Goal: Task Accomplishment & Management: Use online tool/utility

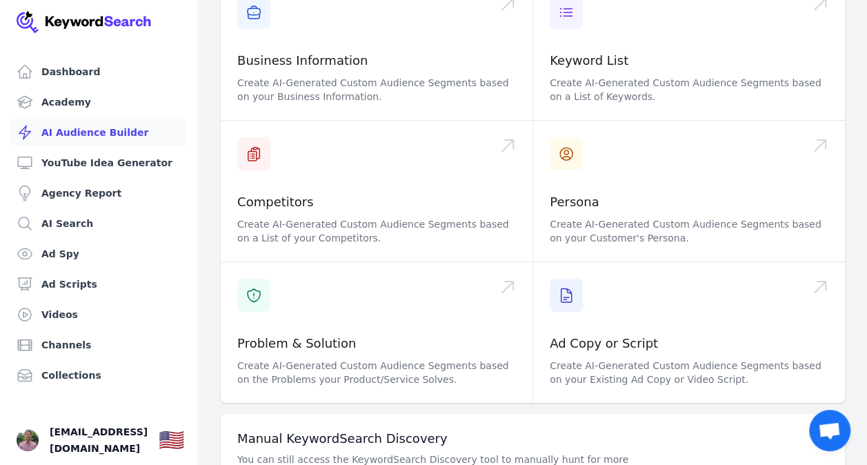
scroll to position [217, 0]
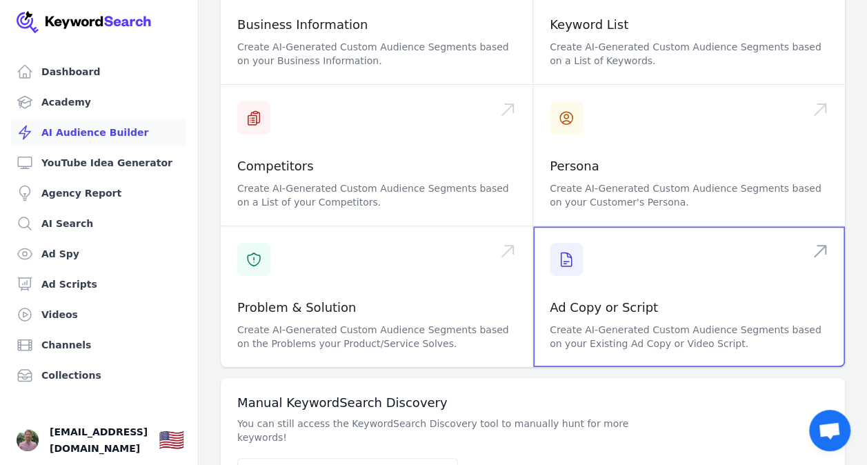
click at [609, 266] on span at bounding box center [689, 296] width 312 height 141
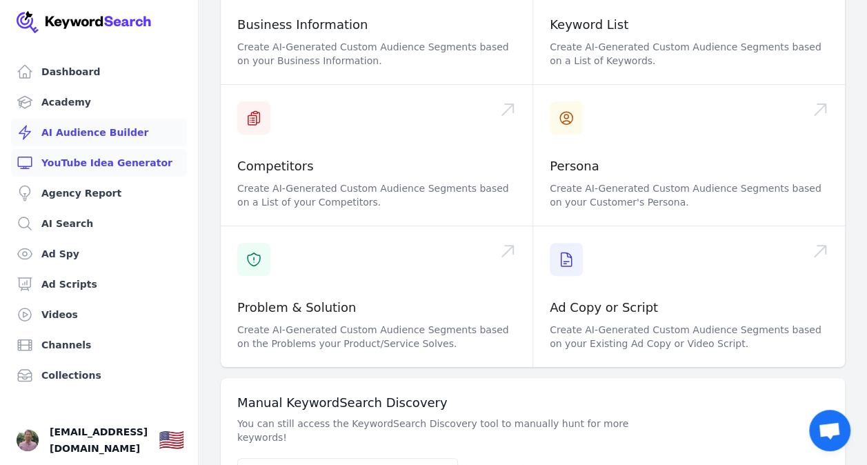
click at [91, 155] on link "YouTube Idea Generator" at bounding box center [99, 163] width 176 height 28
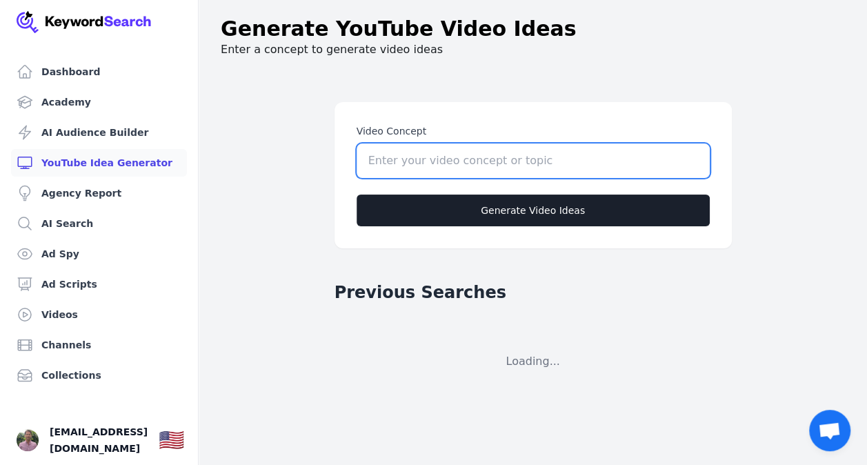
click at [400, 166] on input "Video Concept" at bounding box center [533, 161] width 353 height 34
type input "E"
type input "H"
type input "End [MEDICAL_DATA]"
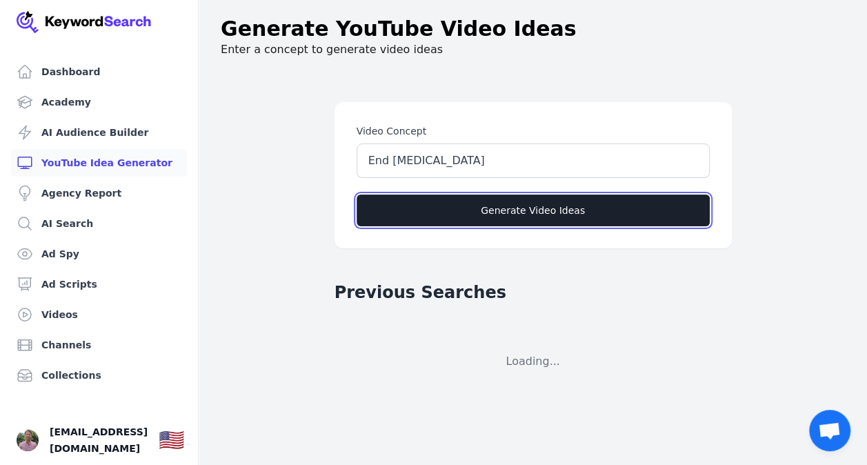
click at [485, 204] on button "Generate Video Ideas" at bounding box center [533, 211] width 353 height 32
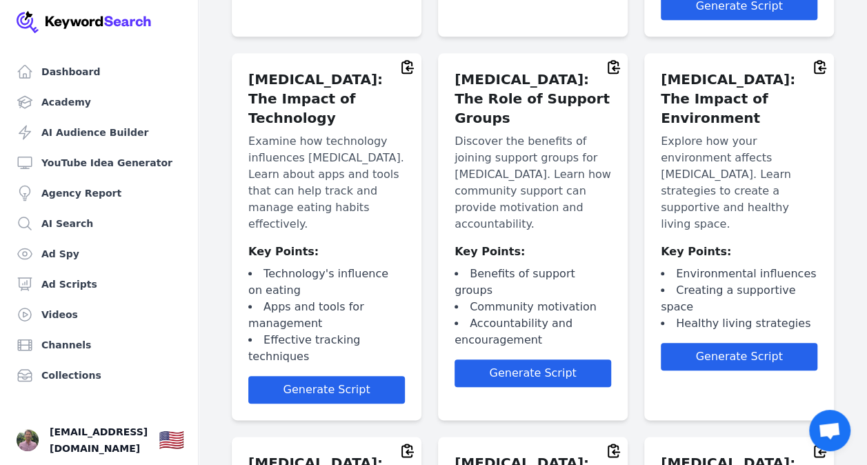
scroll to position [3220, 0]
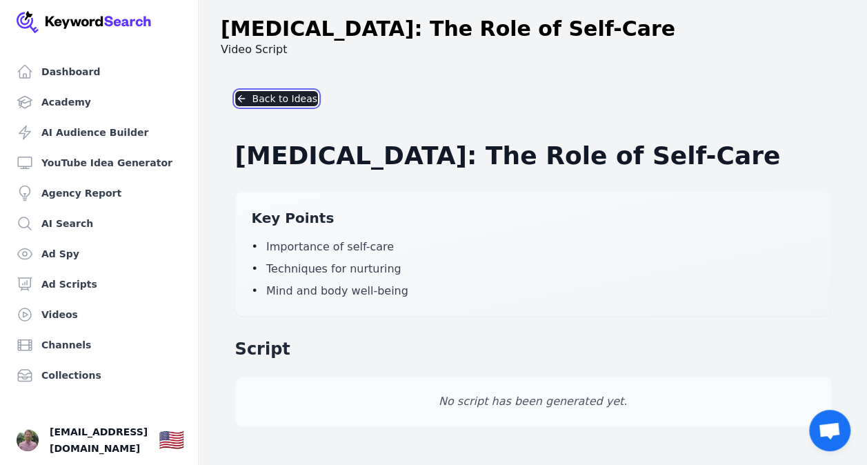
click at [282, 100] on button "Back to Ideas" at bounding box center [276, 98] width 83 height 15
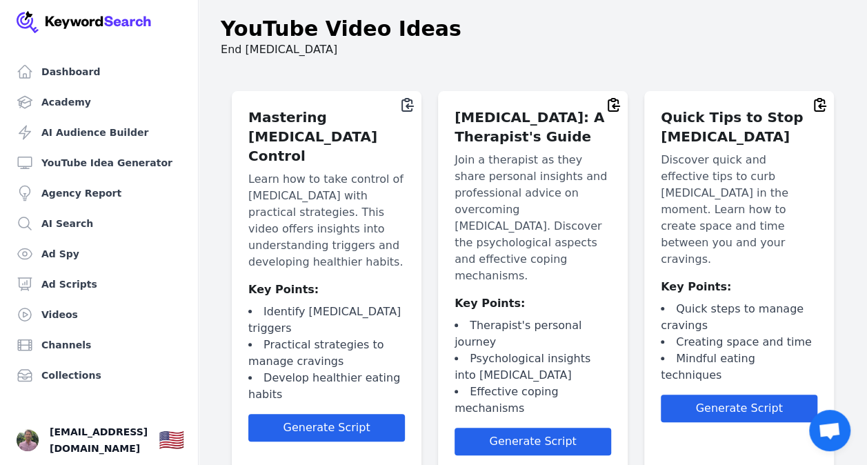
click at [406, 102] on icon at bounding box center [407, 105] width 17 height 17
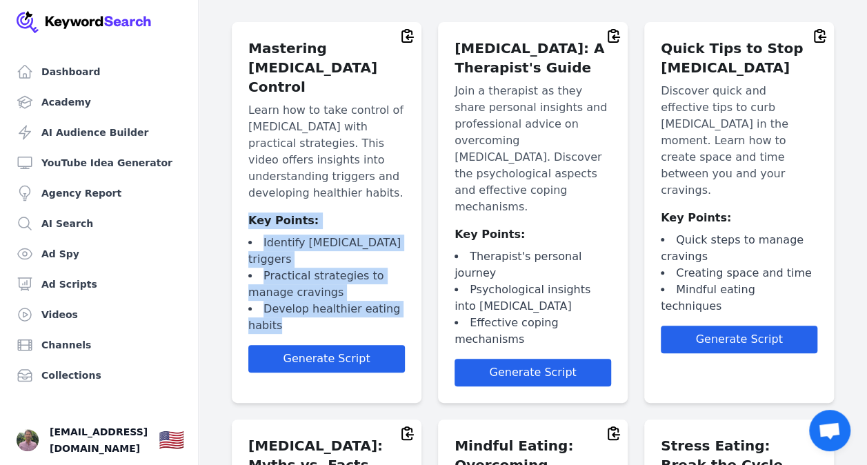
drag, startPoint x: 290, startPoint y: 303, endPoint x: 244, endPoint y: 208, distance: 105.5
click at [244, 208] on div "Mastering Emotional Eating Control Learn how to take control of emotional eatin…" at bounding box center [327, 212] width 190 height 381
copy div "Key Points: Identify emotional eating triggers Practical strategies to manage c…"
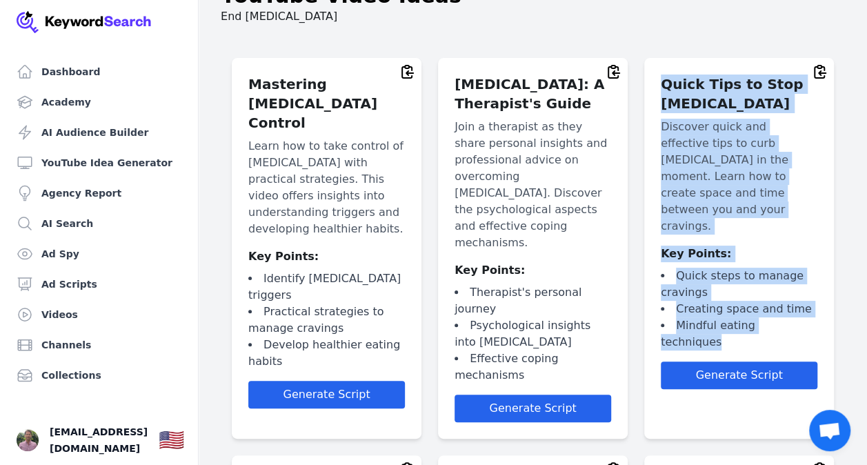
drag, startPoint x: 810, startPoint y: 290, endPoint x: 655, endPoint y: 84, distance: 257.2
click at [655, 84] on div "Quick Tips to Stop Emotional Eating Discover quick and effective tips to curb e…" at bounding box center [739, 248] width 190 height 381
copy div "Quick Tips to Stop Emotional Eating Discover quick and effective tips to curb e…"
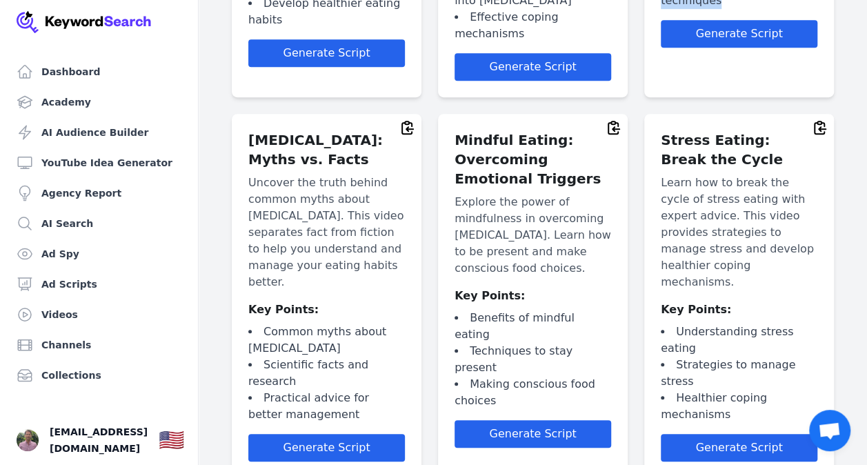
scroll to position [390, 0]
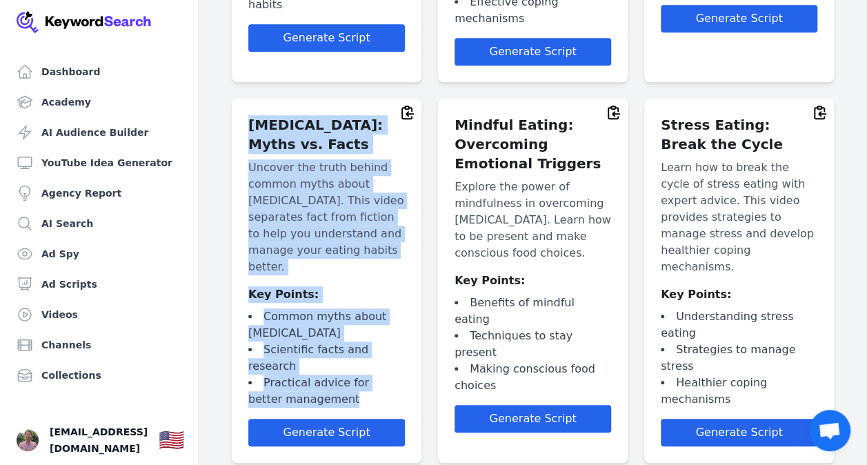
drag, startPoint x: 322, startPoint y: 353, endPoint x: 235, endPoint y: 91, distance: 275.5
click at [235, 99] on div "Emotional Eating: Myths vs. Facts Uncover the truth behind common myths about e…" at bounding box center [327, 281] width 190 height 364
copy div "Emotional Eating: Myths vs. Facts Uncover the truth behind common myths about e…"
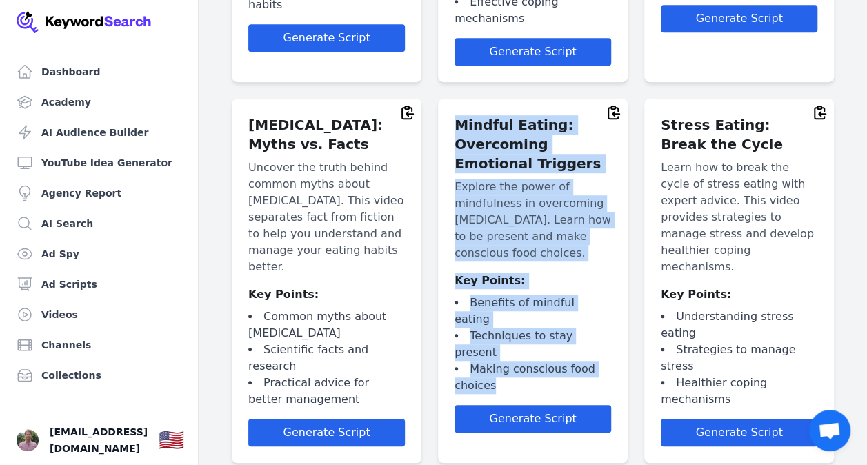
drag, startPoint x: 451, startPoint y: 90, endPoint x: 541, endPoint y: 321, distance: 247.3
click at [541, 321] on div "Mindful Eating: Overcoming Emotional Triggers Explore the power of mindfulness …" at bounding box center [533, 281] width 190 height 364
copy div "Mindful Eating: Overcoming Emotional Triggers Explore the power of mindfulness …"
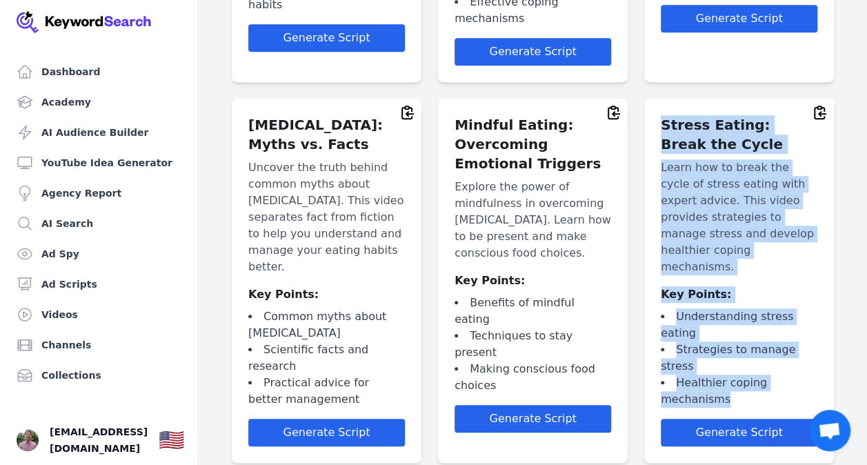
drag, startPoint x: 661, startPoint y: 92, endPoint x: 746, endPoint y: 320, distance: 243.6
click at [746, 320] on div "Stress Eating: Break the Cycle Learn how to break the cycle of stress eating wi…" at bounding box center [739, 281] width 190 height 364
copy div "Stress Eating: Break the Cycle Learn how to break the cycle of stress eating wi…"
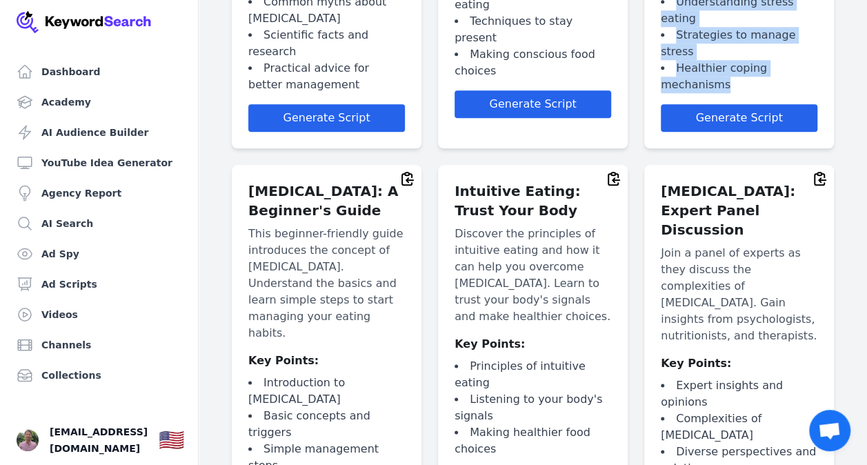
scroll to position [736, 0]
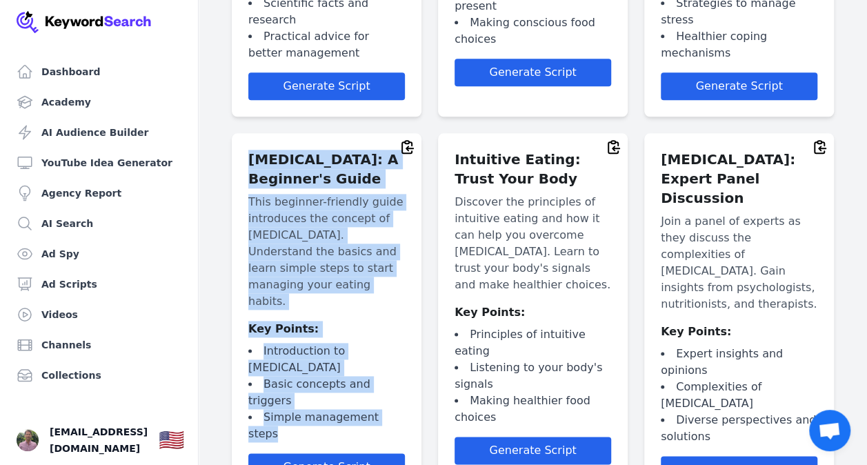
drag, startPoint x: 399, startPoint y: 335, endPoint x: 235, endPoint y: 113, distance: 276.2
click at [235, 133] on div "Emotional Eating: A Beginner's Guide This beginner-friendly guide introduces th…" at bounding box center [327, 316] width 190 height 367
copy div "Emotional Eating: A Beginner's Guide This beginner-friendly guide introduces th…"
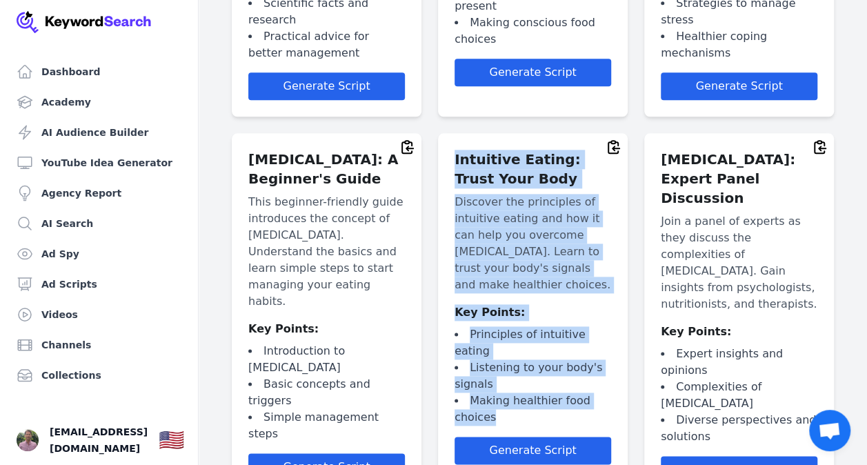
drag, startPoint x: 451, startPoint y: 108, endPoint x: 553, endPoint y: 352, distance: 264.7
click at [553, 352] on div "Intuitive Eating: Trust Your Body Discover the principles of intuitive eating a…" at bounding box center [533, 316] width 190 height 367
copy div "Intuitive Eating: Trust Your Body Discover the principles of intuitive eating a…"
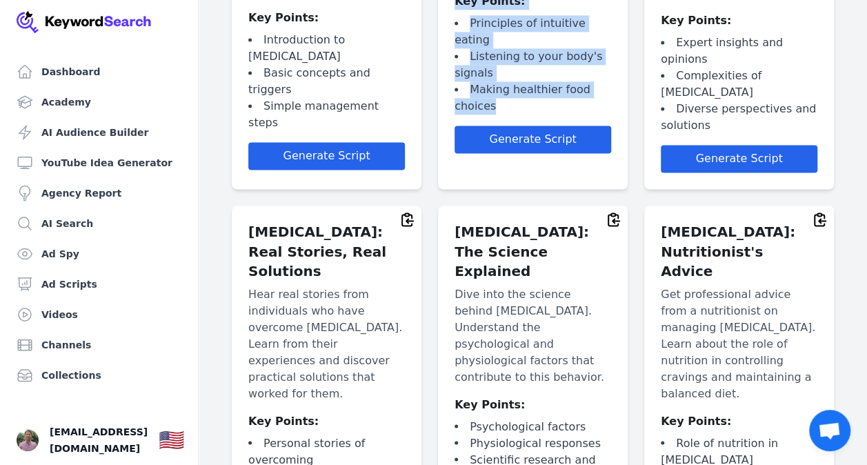
scroll to position [1098, 0]
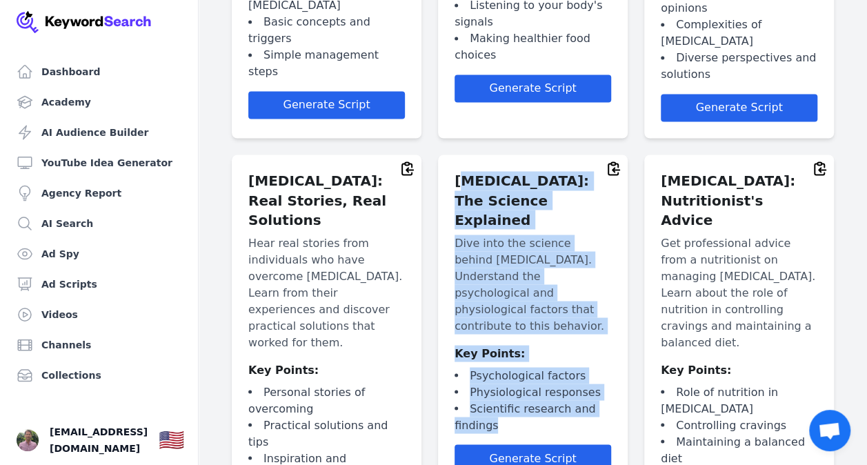
drag, startPoint x: 506, startPoint y: 319, endPoint x: 458, endPoint y: 108, distance: 215.9
click at [458, 155] on div "Emotional Eating: The Science Explained Dive into the science behind emotional …" at bounding box center [533, 347] width 190 height 384
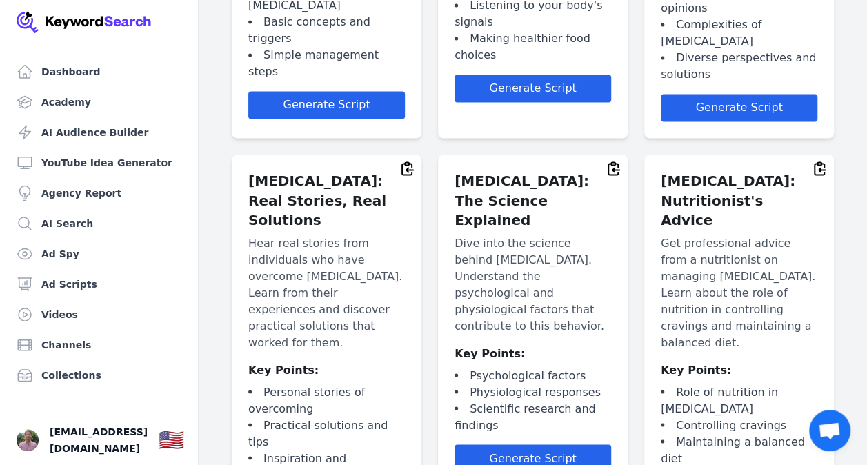
drag, startPoint x: 458, startPoint y: 108, endPoint x: 452, endPoint y: 118, distance: 11.5
click at [452, 155] on div "Emotional Eating: The Science Explained Dive into the science behind emotional …" at bounding box center [533, 347] width 190 height 384
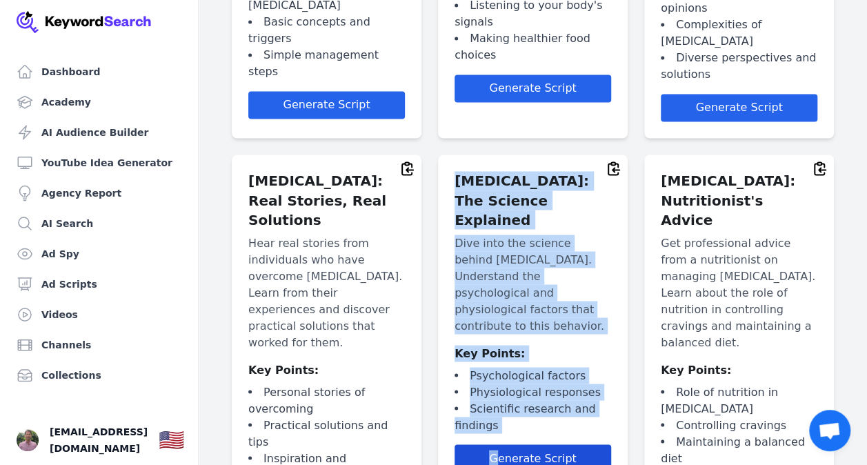
drag, startPoint x: 453, startPoint y: 114, endPoint x: 502, endPoint y: 344, distance: 234.9
click at [502, 344] on div "Emotional Eating: The Science Explained Dive into the science behind emotional …" at bounding box center [533, 347] width 190 height 384
copy div "Emotional Eating: The Science Explained Dive into the science behind emotional …"
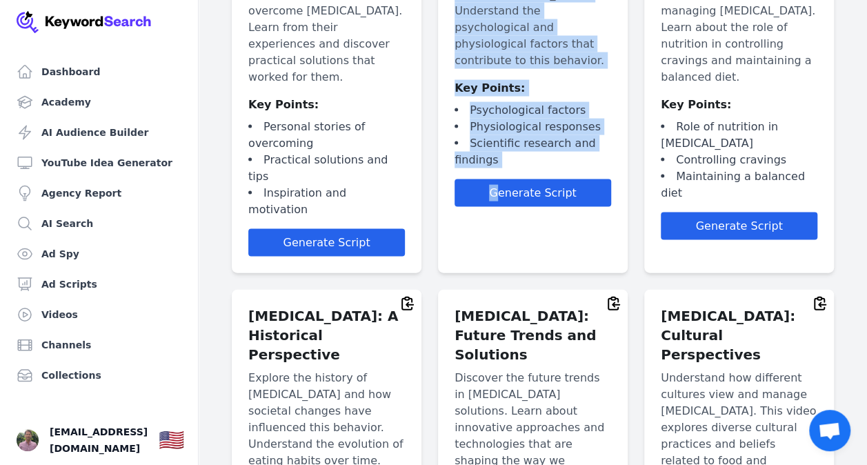
scroll to position [1421, 0]
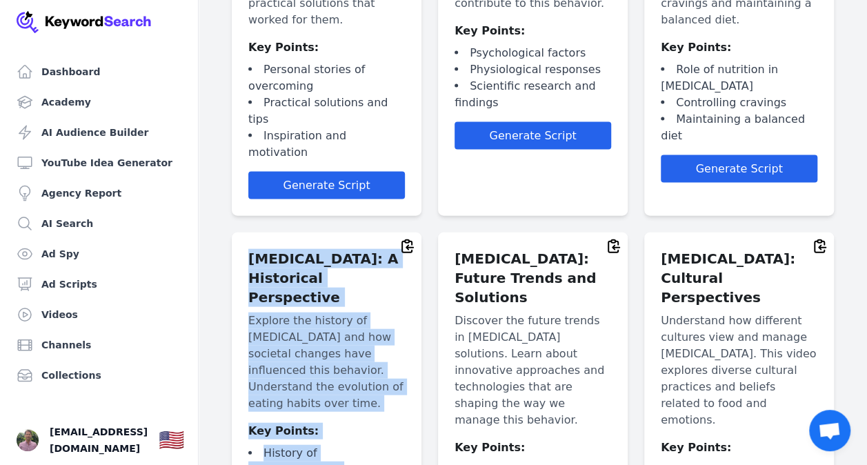
drag, startPoint x: 396, startPoint y: 350, endPoint x: 248, endPoint y: 142, distance: 255.2
click at [248, 233] on div "Emotional Eating: A Historical Perspective Explore the history of emotional eat…" at bounding box center [327, 416] width 190 height 367
copy div "Emotional Eating: A Historical Perspective Explore the history of emotional eat…"
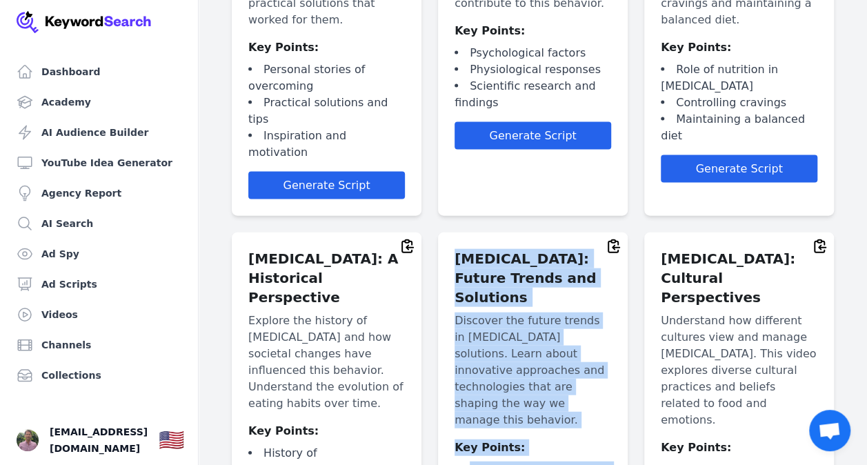
drag, startPoint x: 452, startPoint y: 135, endPoint x: 579, endPoint y: 382, distance: 277.7
click at [579, 382] on div "Emotional Eating: Future Trends and Solutions Discover the future trends in emo…" at bounding box center [533, 416] width 190 height 367
copy div "Emotional Eating: Future Trends and Solutions Discover the future trends in emo…"
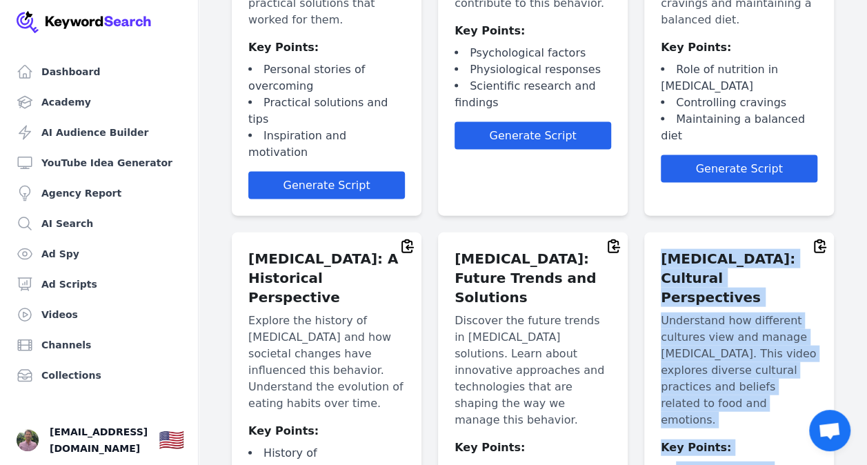
drag, startPoint x: 662, startPoint y: 138, endPoint x: 784, endPoint y: 384, distance: 274.6
click at [784, 384] on div "Emotional Eating: Cultural Perspectives Understand how different cultures view …" at bounding box center [739, 416] width 190 height 367
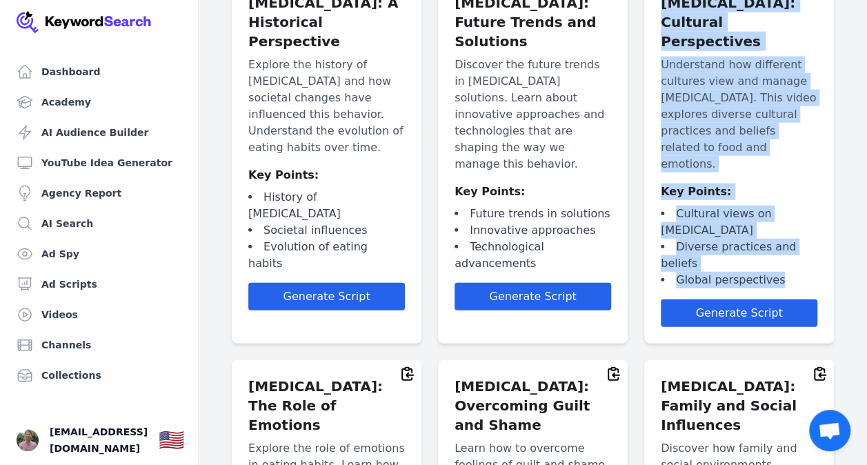
scroll to position [1769, 0]
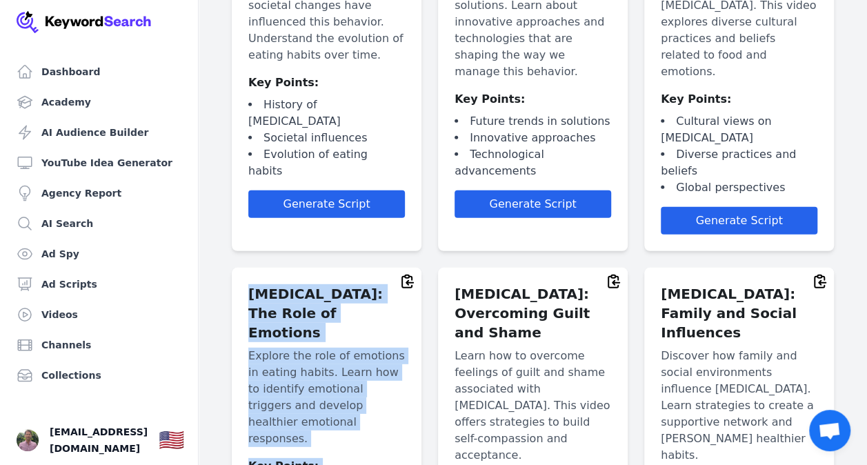
drag, startPoint x: 395, startPoint y: 369, endPoint x: 244, endPoint y: 135, distance: 278.4
click at [244, 268] on div "Emotional Eating: The Role of Emotions Explore the role of emotions in eating h…" at bounding box center [327, 460] width 190 height 384
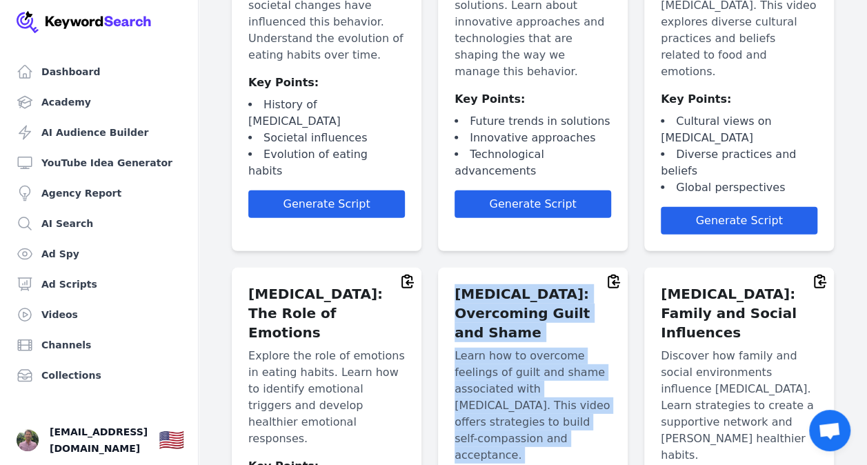
drag, startPoint x: 457, startPoint y: 137, endPoint x: 595, endPoint y: 400, distance: 296.9
click at [595, 400] on div "Emotional Eating: Overcoming Guilt and Shame Learn how to overcome feelings of …" at bounding box center [533, 460] width 190 height 384
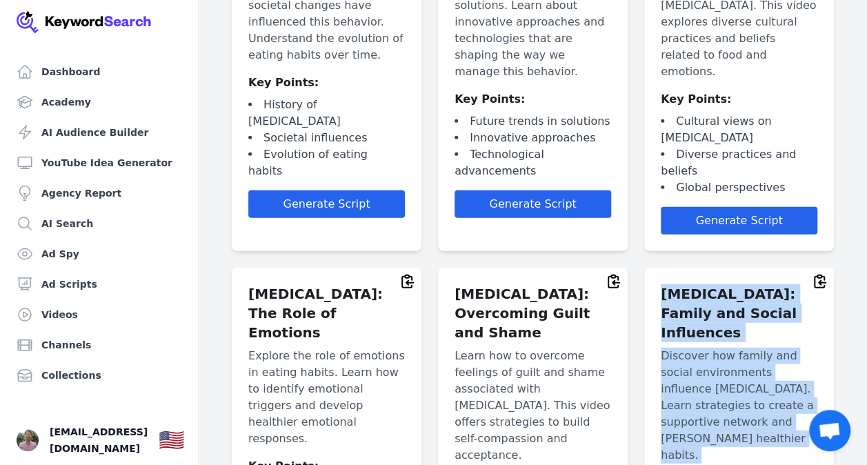
drag, startPoint x: 663, startPoint y: 142, endPoint x: 809, endPoint y: 390, distance: 287.9
click at [809, 390] on div "Emotional Eating: Family and Social Influences Discover how family and social e…" at bounding box center [739, 460] width 190 height 384
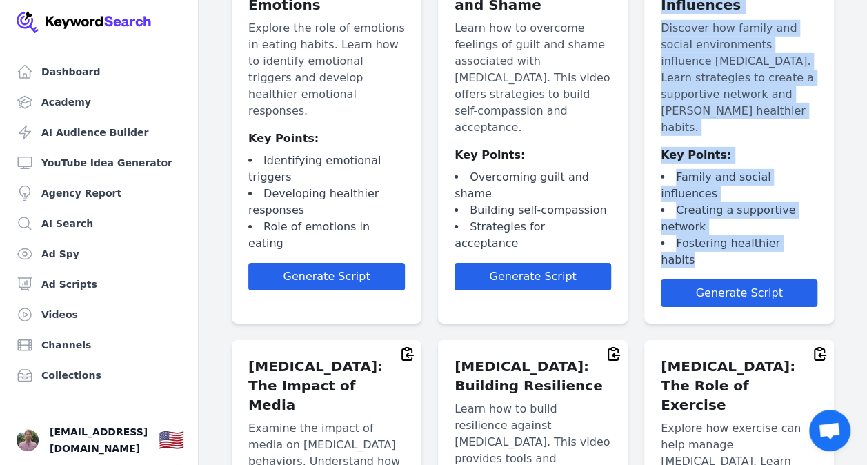
scroll to position [2142, 0]
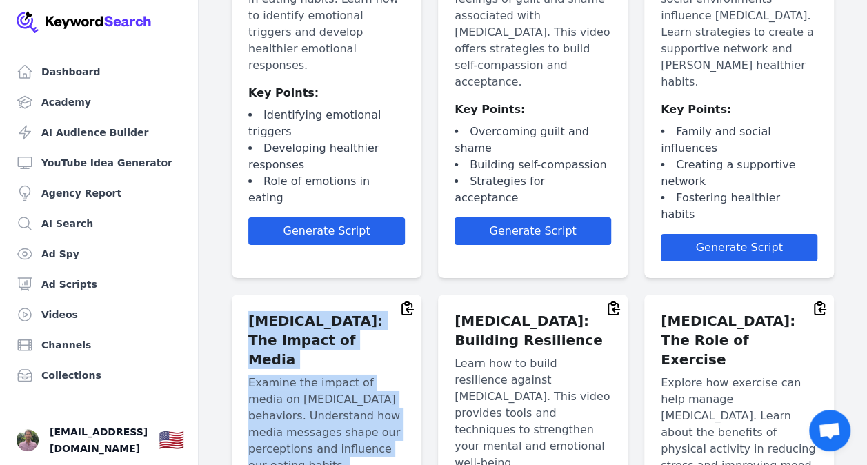
drag, startPoint x: 350, startPoint y: 377, endPoint x: 239, endPoint y: 105, distance: 293.9
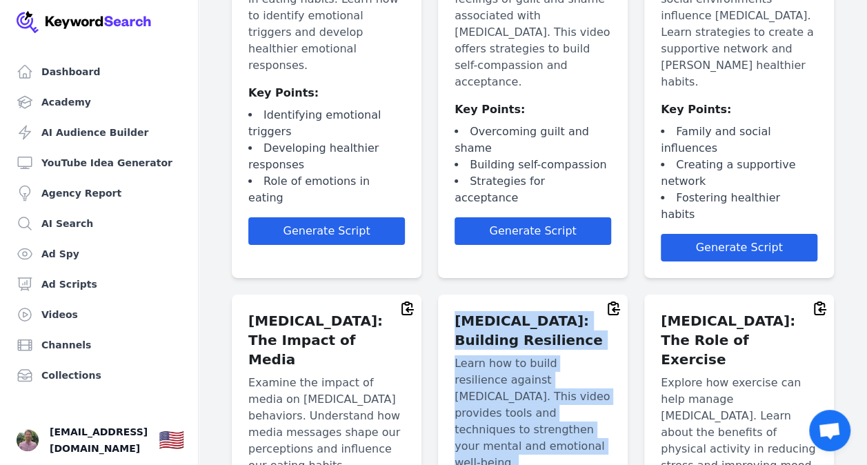
drag, startPoint x: 457, startPoint y: 117, endPoint x: 571, endPoint y: 355, distance: 263.8
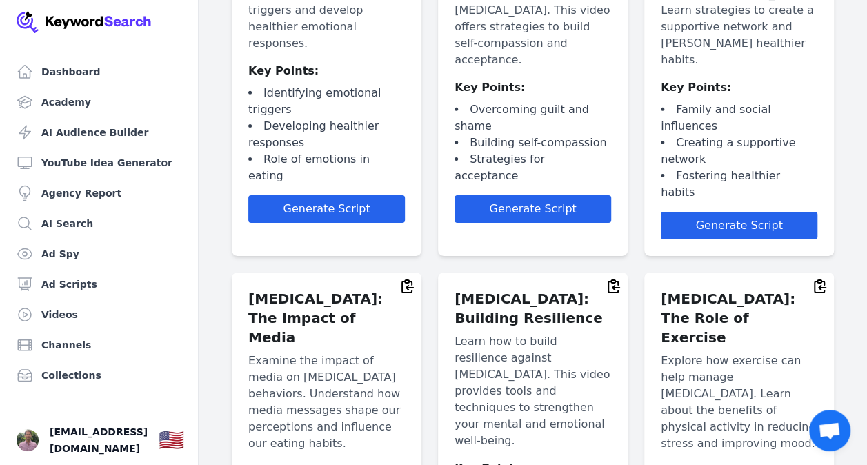
click at [661, 289] on h2 "Emotional Eating: The Role of Exercise" at bounding box center [739, 318] width 157 height 58
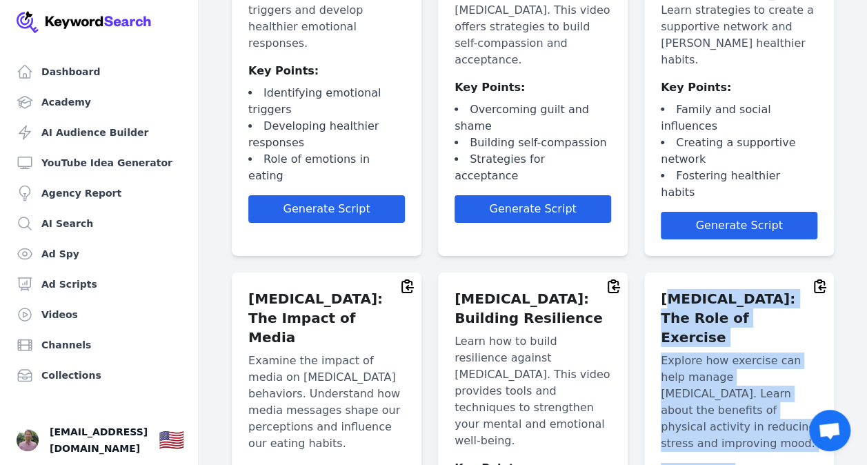
drag, startPoint x: 664, startPoint y: 97, endPoint x: 735, endPoint y: 324, distance: 237.8
click at [735, 324] on div "Emotional Eating: The Role of Exercise Explore how exercise can help manage emo…" at bounding box center [739, 456] width 190 height 367
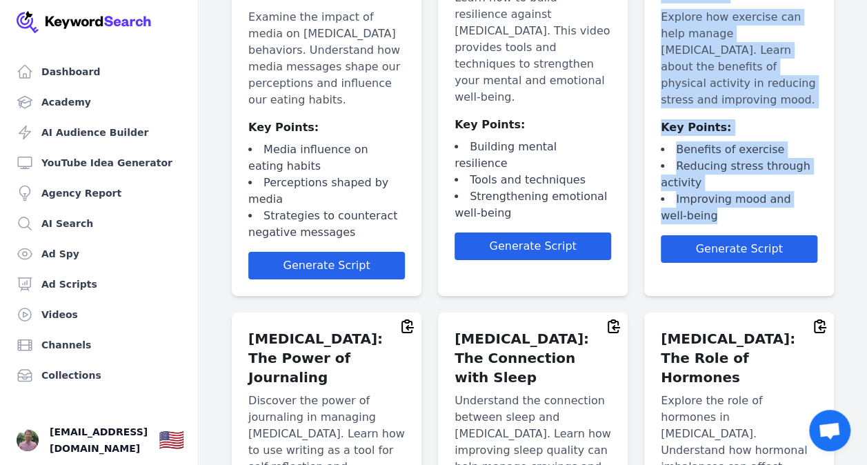
scroll to position [2509, 0]
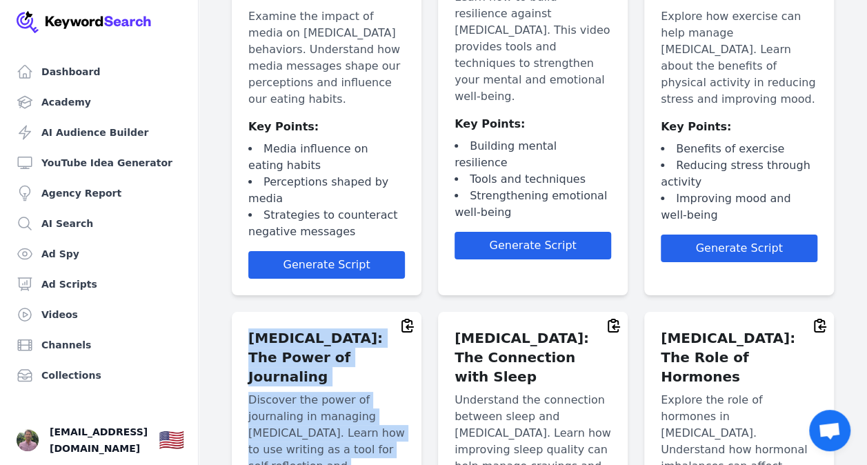
drag, startPoint x: 335, startPoint y: 342, endPoint x: 245, endPoint y: 119, distance: 239.8
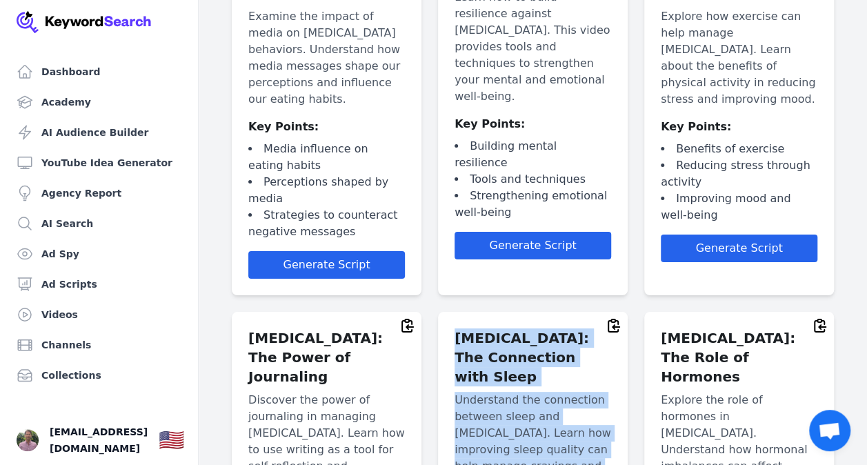
drag, startPoint x: 455, startPoint y: 115, endPoint x: 530, endPoint y: 360, distance: 256.7
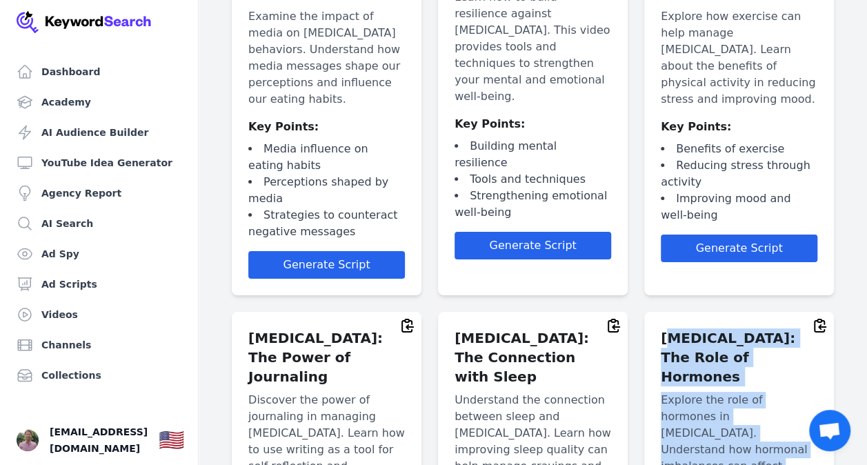
drag, startPoint x: 664, startPoint y: 114, endPoint x: 704, endPoint y: 328, distance: 218.3
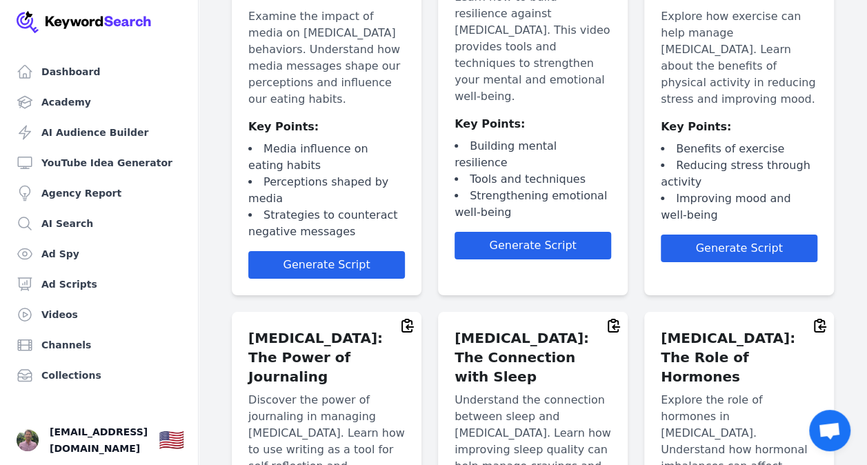
drag, startPoint x: 704, startPoint y: 328, endPoint x: 706, endPoint y: 364, distance: 35.9
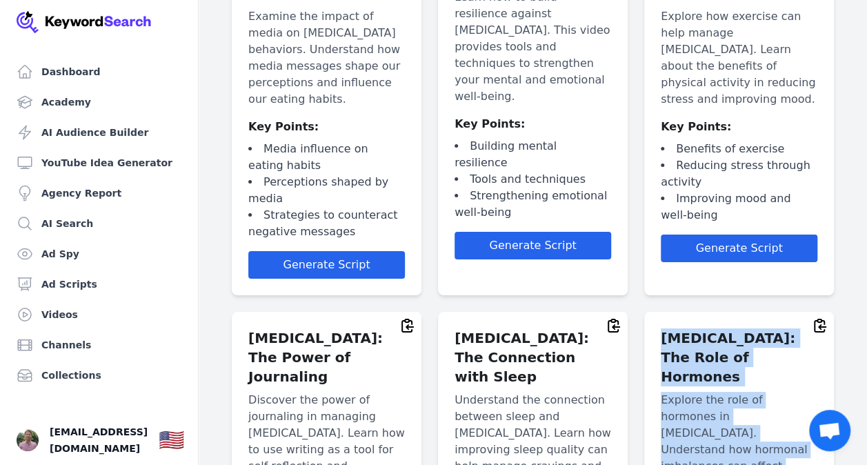
drag, startPoint x: 706, startPoint y: 364, endPoint x: 662, endPoint y: 121, distance: 246.8
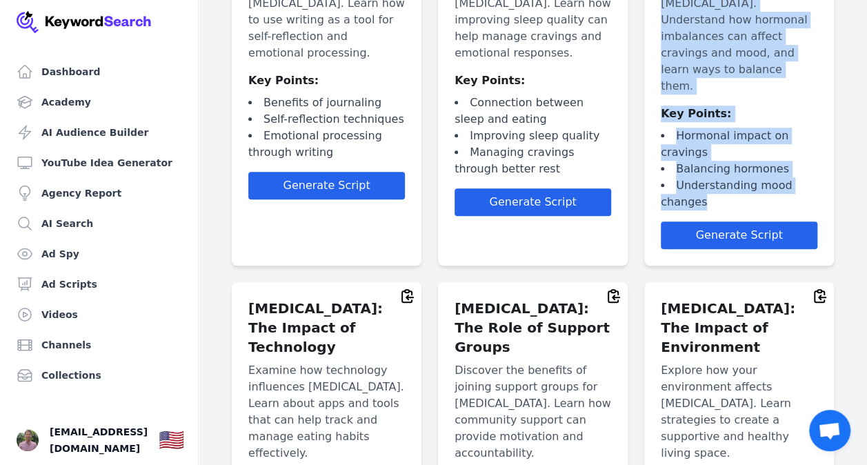
scroll to position [2939, 0]
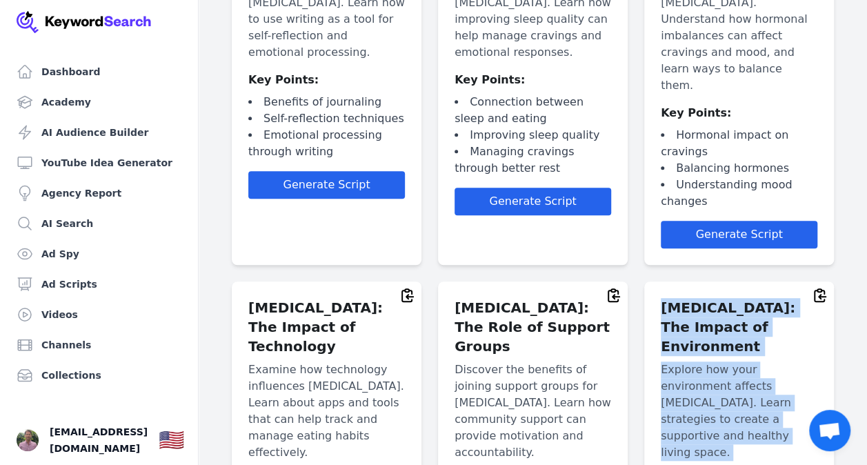
drag, startPoint x: 796, startPoint y: 226, endPoint x: 651, endPoint y: 28, distance: 245.4
click at [651, 281] on div "Emotional Eating: The Impact of Environment Explore how your environment affect…" at bounding box center [739, 464] width 190 height 367
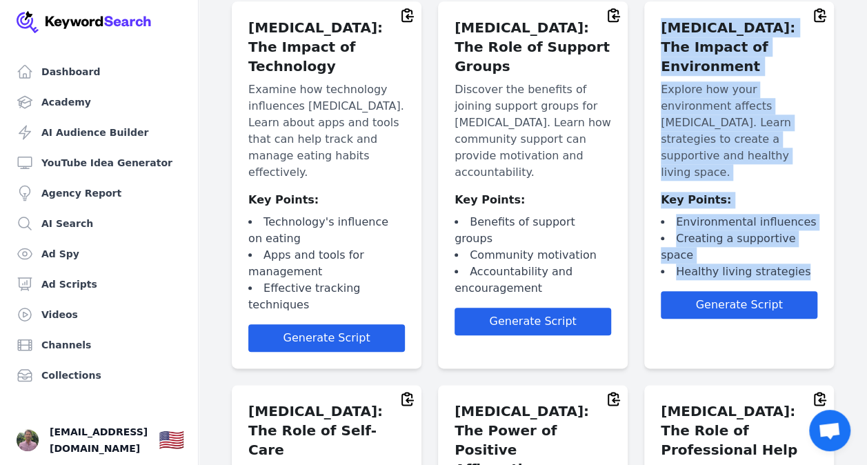
scroll to position [3221, 0]
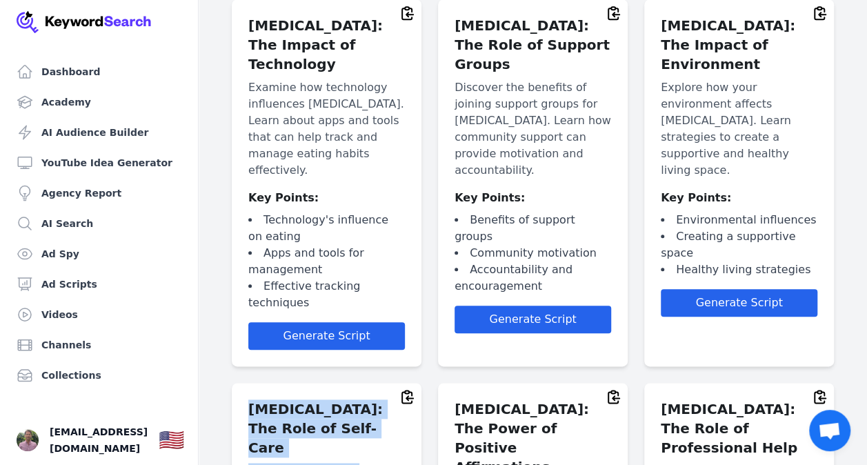
drag, startPoint x: 396, startPoint y: 308, endPoint x: 248, endPoint y: 123, distance: 236.6
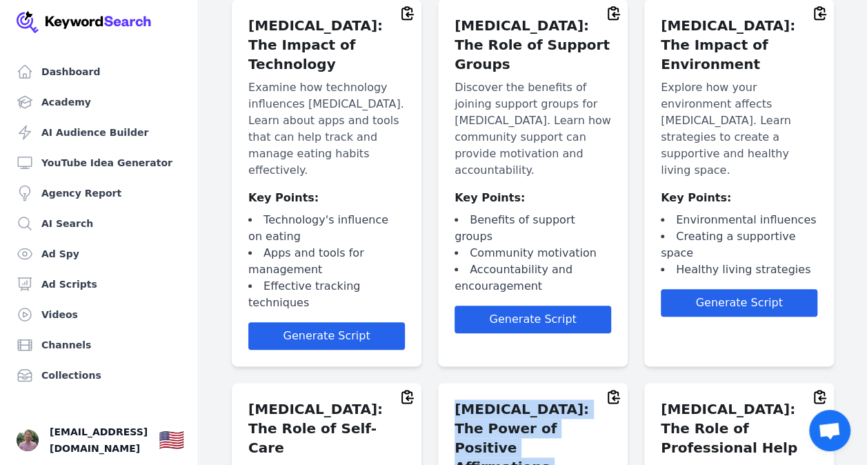
drag, startPoint x: 455, startPoint y: 116, endPoint x: 576, endPoint y: 356, distance: 268.7
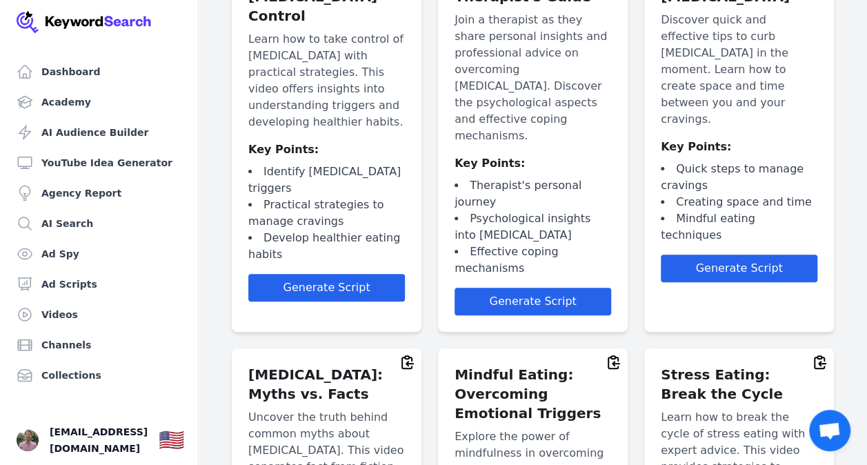
scroll to position [0, 0]
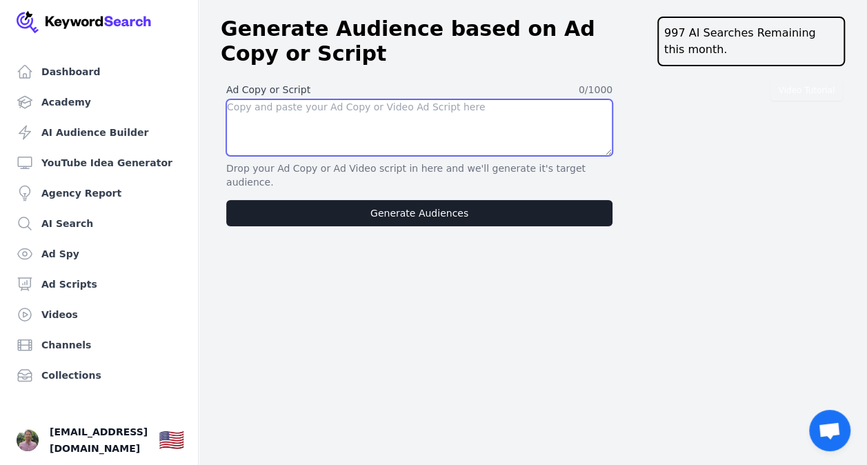
click at [334, 118] on textarea at bounding box center [419, 127] width 386 height 57
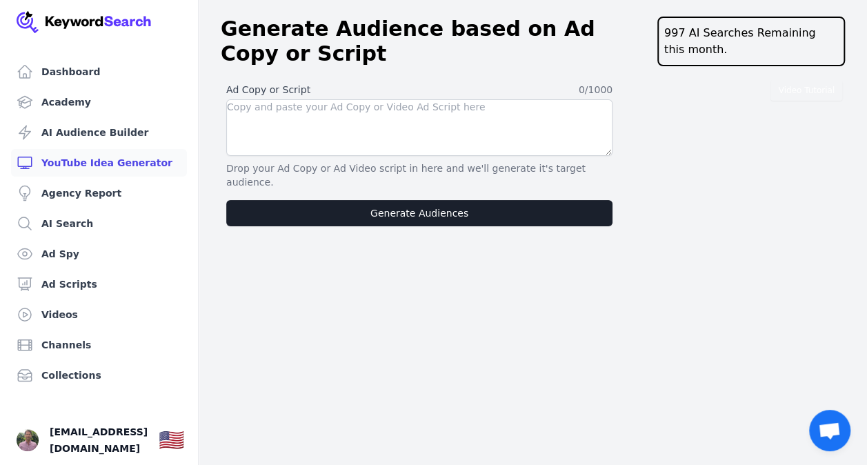
click at [88, 155] on link "YouTube Idea Generator" at bounding box center [99, 163] width 176 height 28
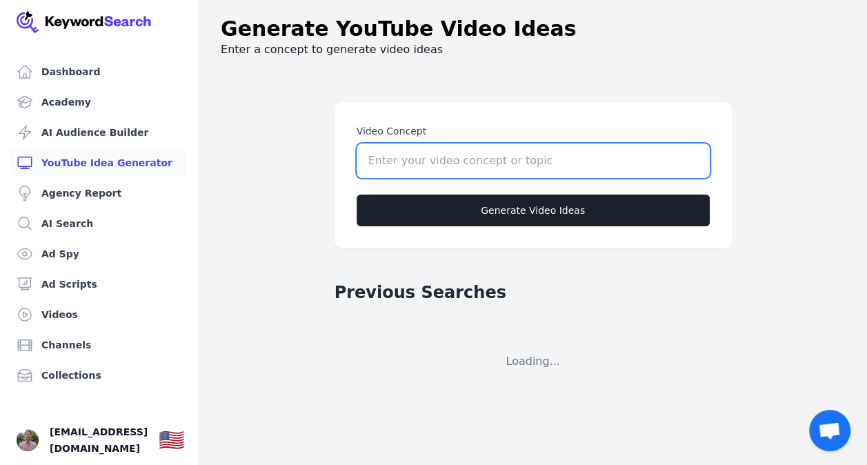
click at [439, 164] on input "Video Concept" at bounding box center [533, 161] width 353 height 34
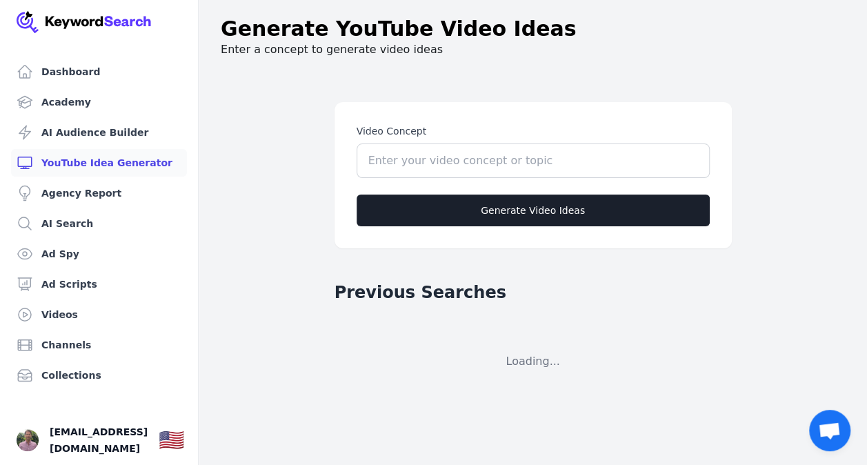
click at [328, 104] on main "Video Concept Generate Video Ideas Previous Searches Loading..." at bounding box center [533, 301] width 624 height 465
click at [83, 288] on link "Ad Scripts" at bounding box center [99, 284] width 176 height 28
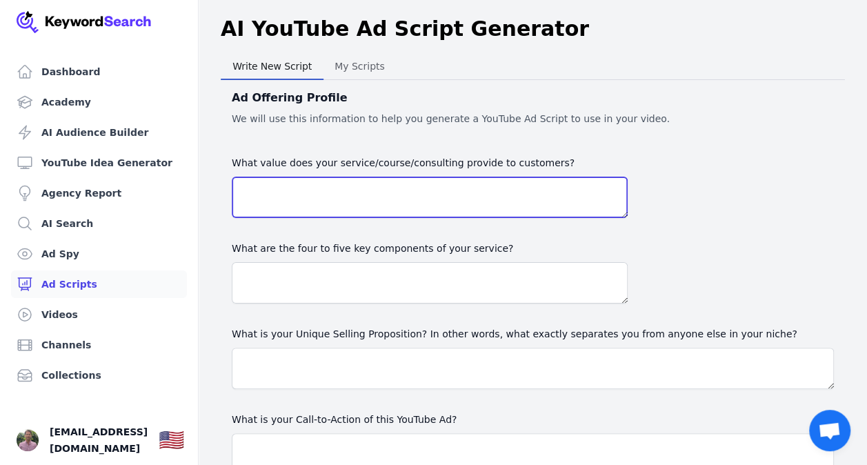
click at [335, 183] on textarea "What value does your service/course/consulting provide to customers?" at bounding box center [430, 197] width 396 height 41
click at [312, 195] on textarea "What value does your service/course/consulting provide to customers?" at bounding box center [430, 197] width 396 height 41
paste textarea "Empowering emotional eaters to overcome yo-yo dieting through mindset coaching …"
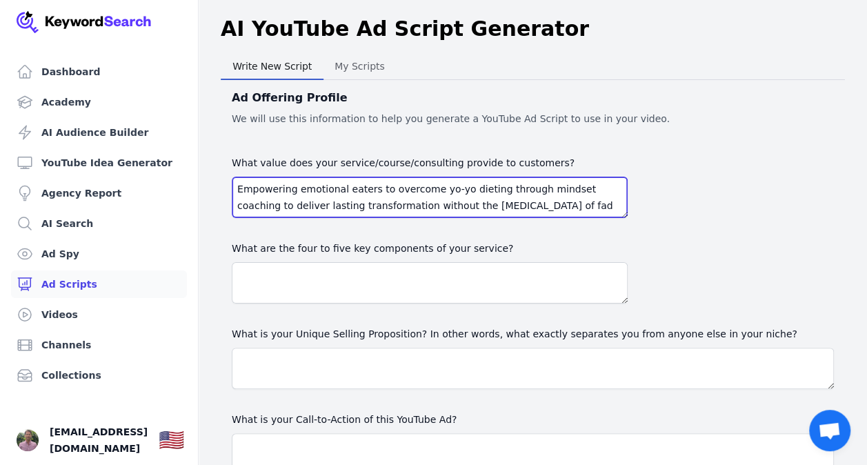
drag, startPoint x: 291, startPoint y: 191, endPoint x: 239, endPoint y: 182, distance: 53.2
click at [239, 182] on textarea "Empowering emotional eaters to overcome yo-yo dieting through mindset coaching …" at bounding box center [430, 197] width 396 height 41
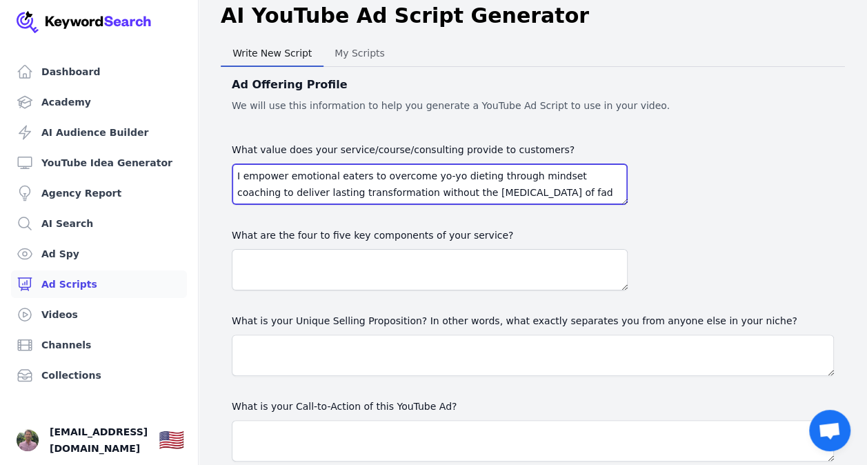
click at [300, 192] on textarea "I empower emotional eaters to overcome yo-yo dieting through mindset coaching t…" at bounding box center [430, 184] width 396 height 41
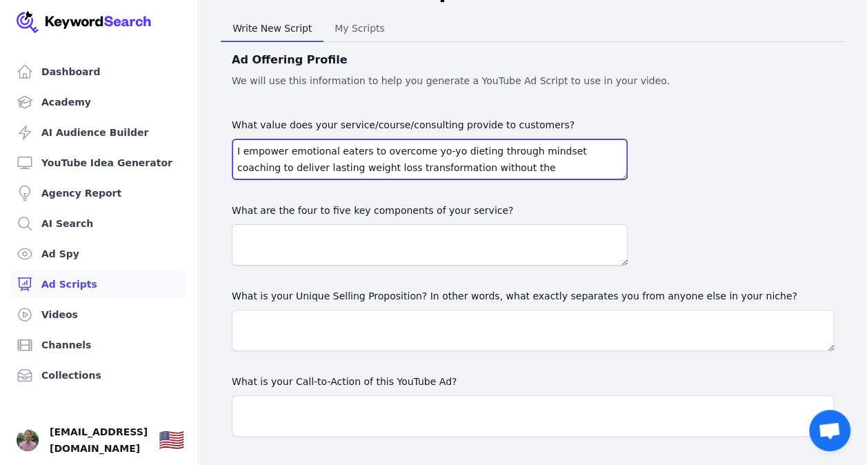
type textarea "I empower emotional eaters to overcome yo-yo dieting through mindset coaching t…"
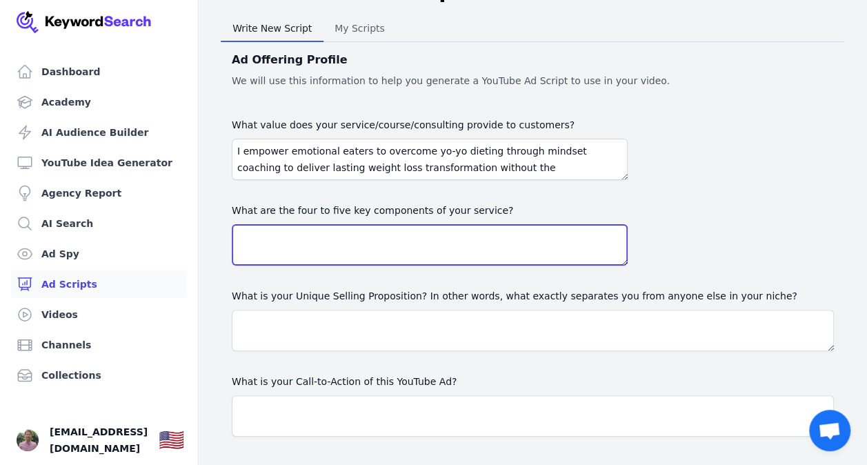
click at [393, 235] on textarea at bounding box center [430, 244] width 396 height 41
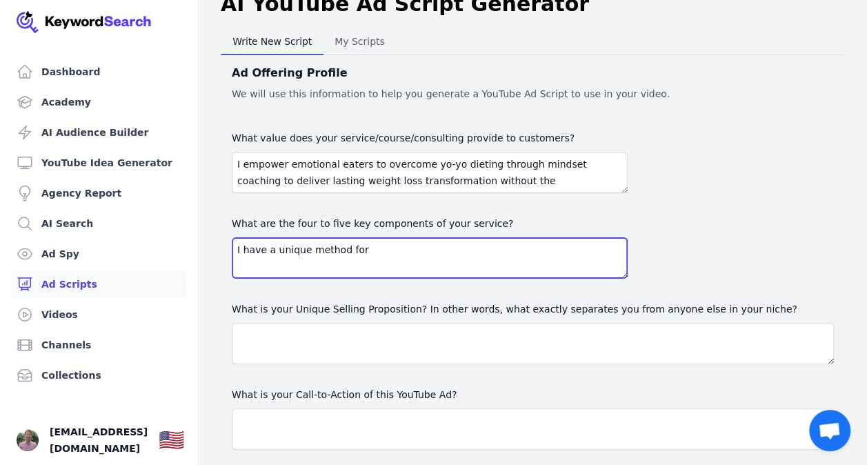
scroll to position [33, 0]
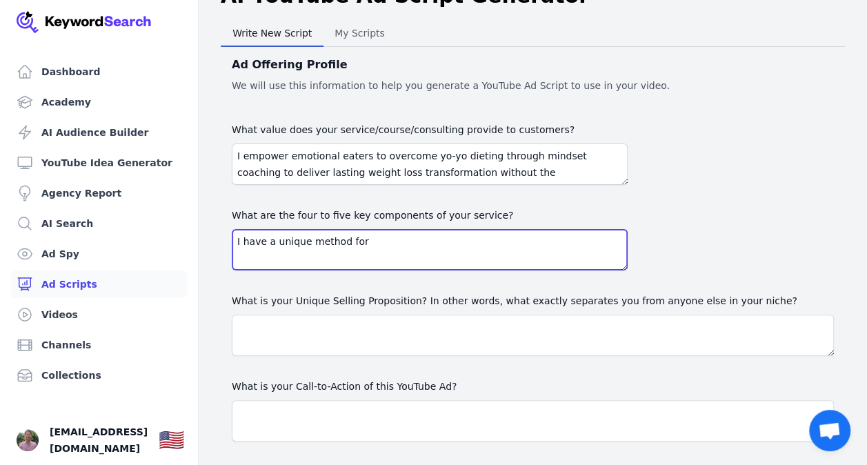
drag, startPoint x: 377, startPoint y: 244, endPoint x: 221, endPoint y: 250, distance: 155.4
click at [221, 250] on div "Ad Offering Profile We will use this information to help you generate a YouTube…" at bounding box center [533, 284] width 624 height 474
type textarea "I"
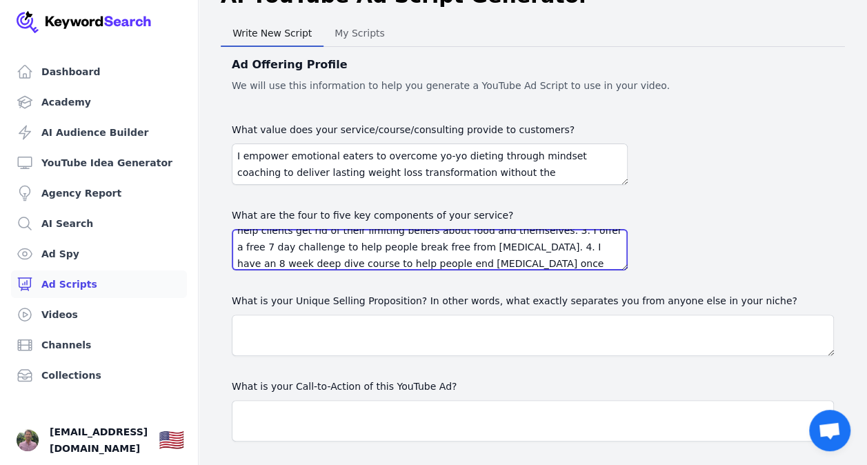
scroll to position [61, 0]
type textarea "1. We have a community on [DOMAIN_NAME] for emotional eaters to connect and ins…"
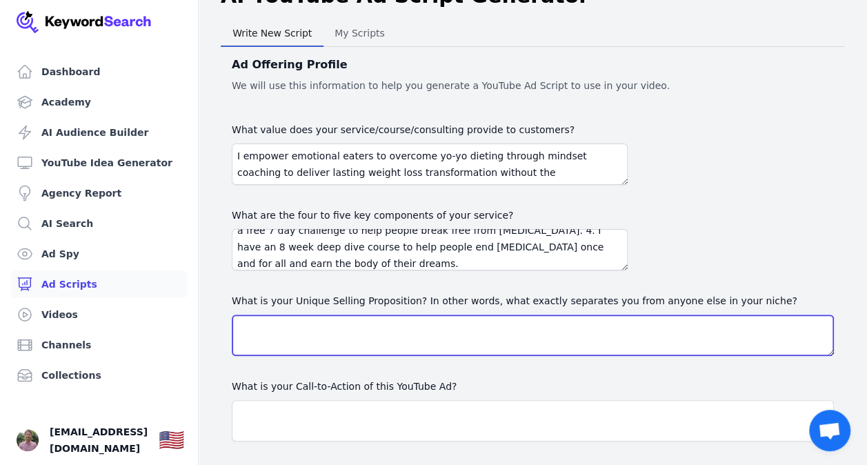
click at [332, 324] on textarea "What is your Unique Selling Proposition? In other words, what exactly separates…" at bounding box center [533, 335] width 602 height 41
type textarea "I"
type textarea "M"
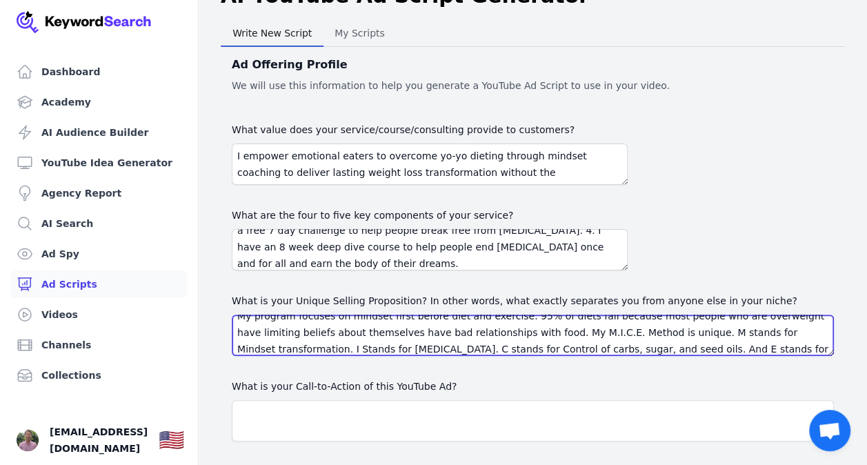
scroll to position [28, 0]
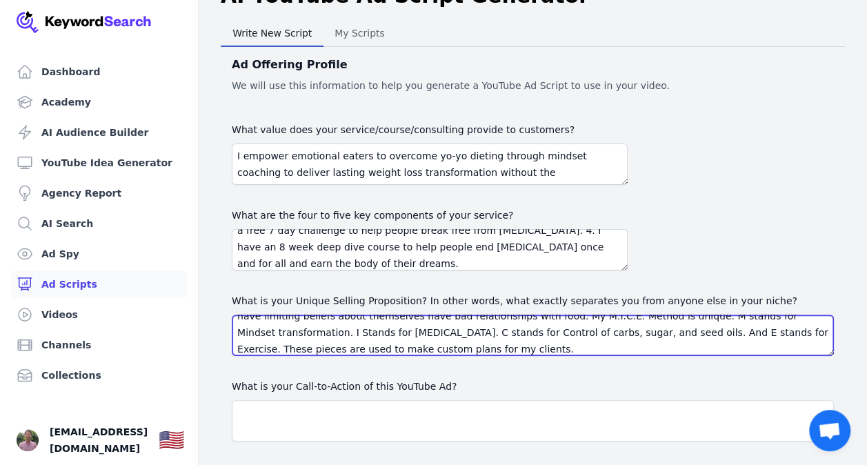
type textarea "My program focuses on mindset first before diet and exercise. 95% of diets fail…"
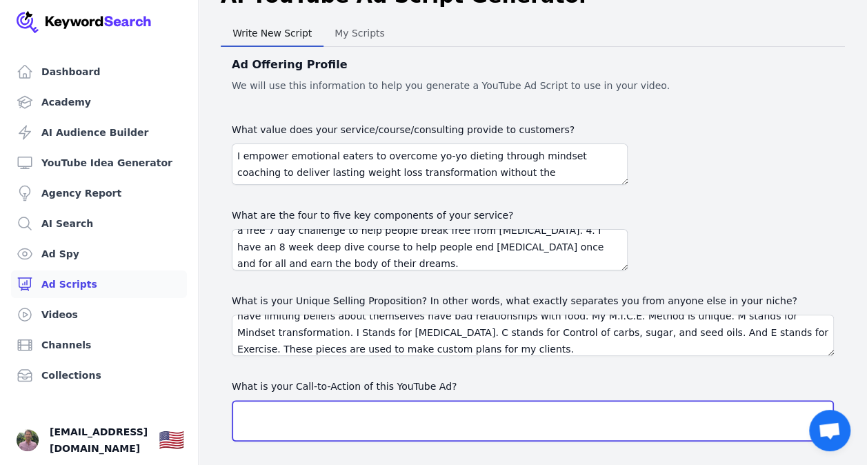
click at [335, 403] on textarea "What is your Call-to-Action of this YouTube Ad?" at bounding box center [533, 420] width 602 height 41
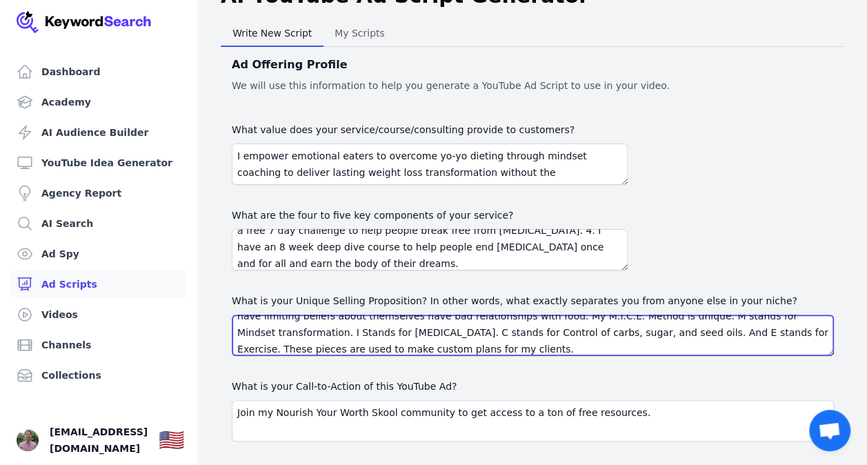
click at [487, 348] on textarea "My program focuses on mindset first before diet and exercise. 95% of diets fail…" at bounding box center [533, 335] width 602 height 41
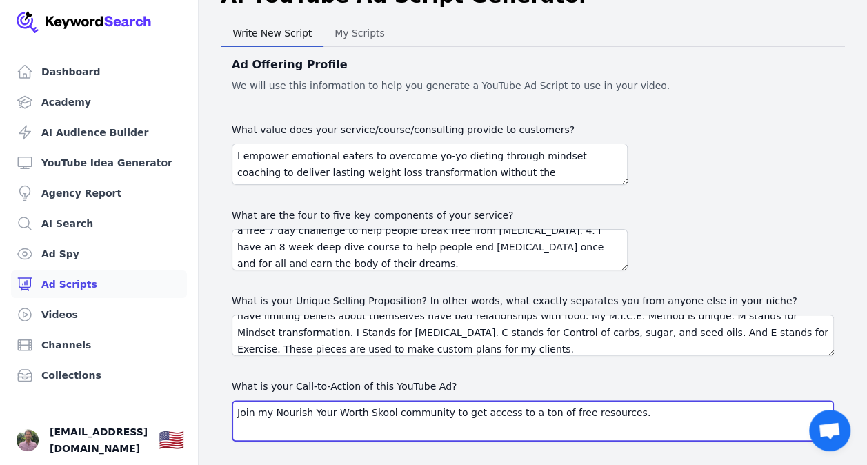
click at [632, 413] on textarea "Join my Nourish Your Worth Skool community to get access to a ton of free resou…" at bounding box center [533, 420] width 602 height 41
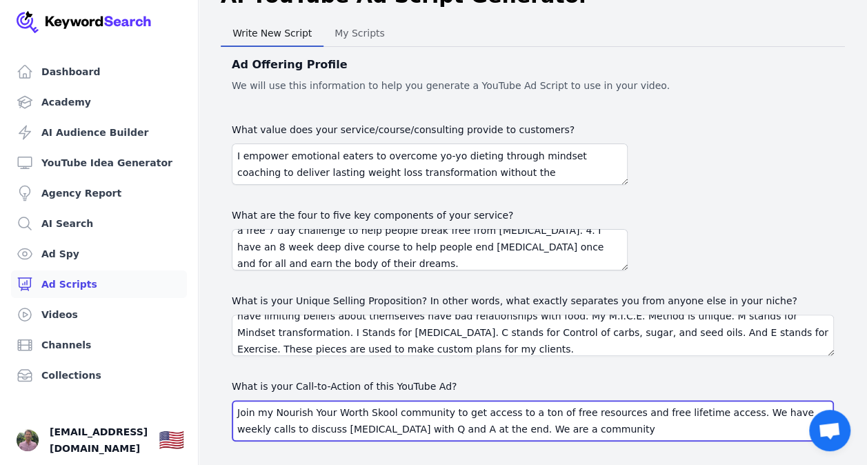
type textarea "Join my Nourish Your Worth Skool community to get access to a ton of free resou…"
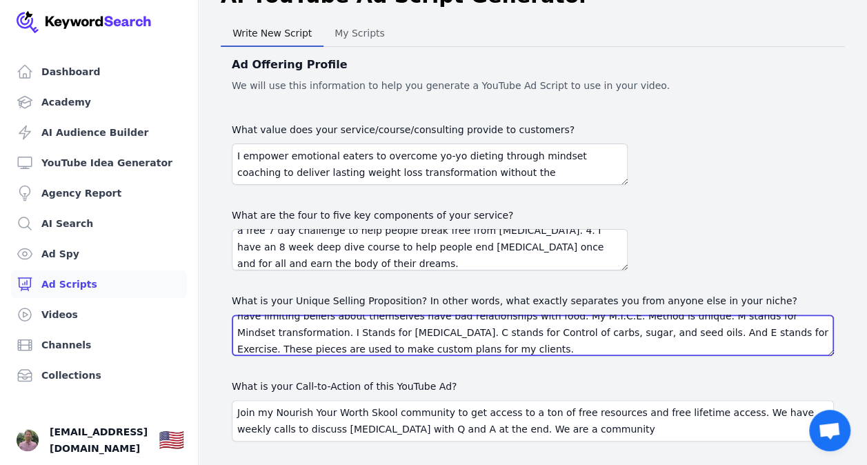
click at [487, 347] on textarea "My program focuses on mindset first before diet and exercise. 95% of diets fail…" at bounding box center [533, 335] width 602 height 41
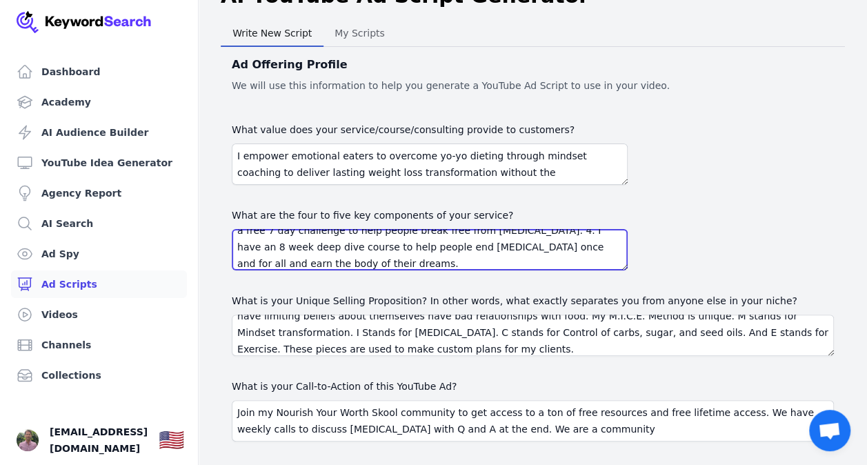
click at [357, 261] on textarea "1. We have a community on [DOMAIN_NAME] for emotional eaters to connect and ins…" at bounding box center [430, 249] width 396 height 41
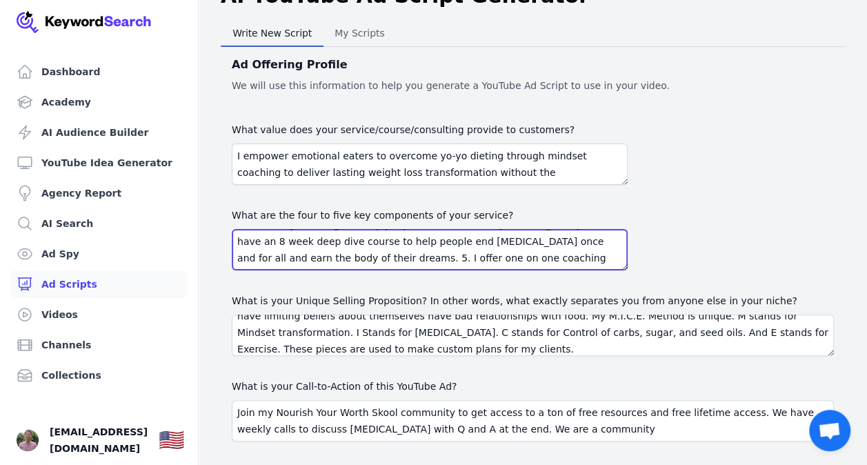
scroll to position [33, 0]
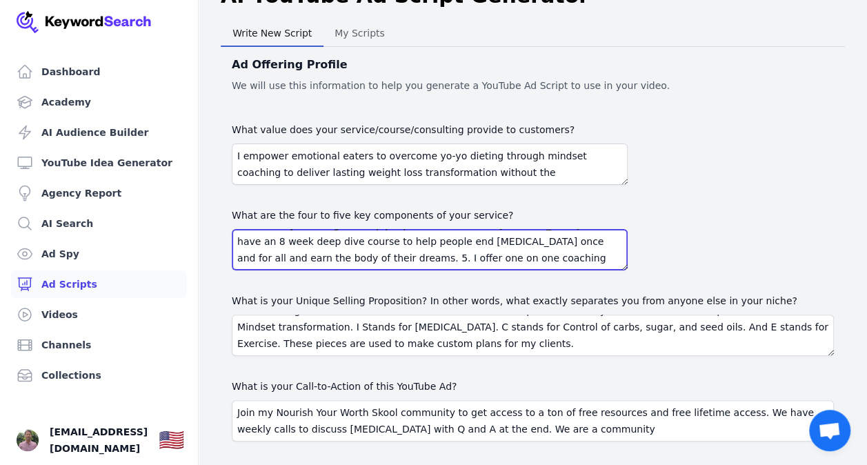
type textarea "1. We have a community on [DOMAIN_NAME] for emotional eaters to connect and ins…"
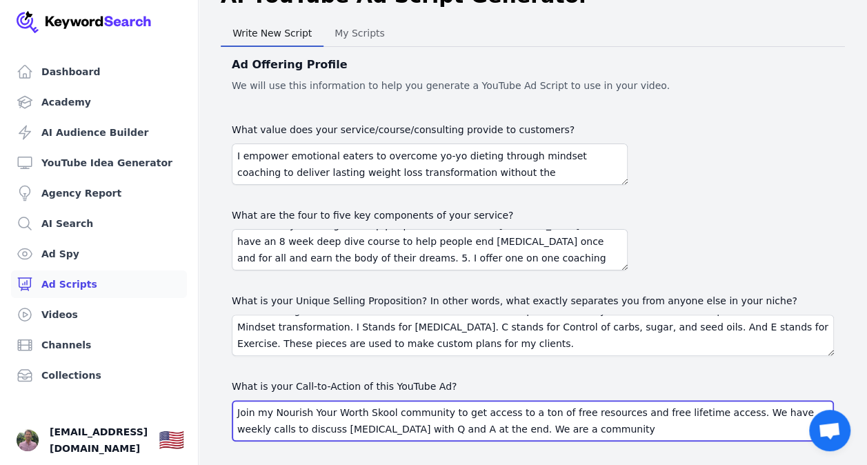
click at [549, 428] on textarea "Join my Nourish Your Worth Skool community to get access to a ton of free resou…" at bounding box center [533, 420] width 602 height 41
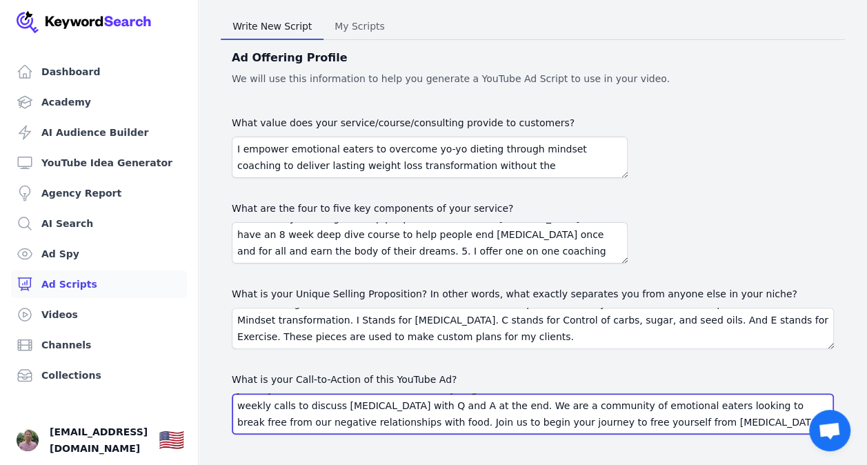
scroll to position [110, 0]
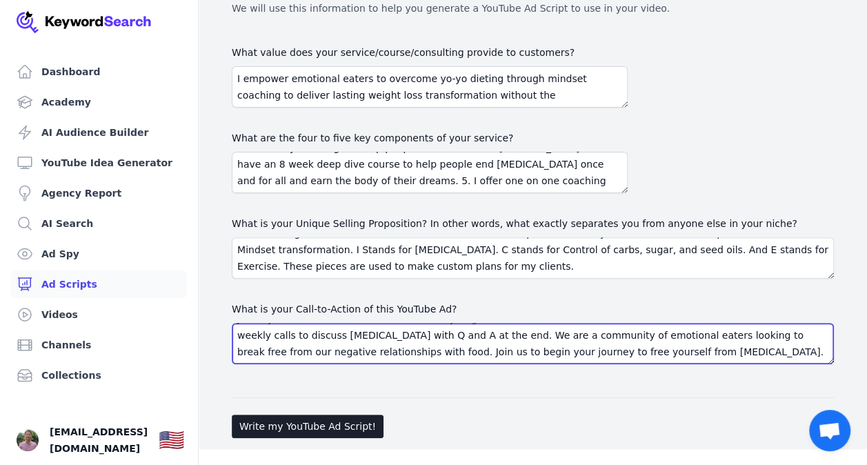
type textarea "Join my Nourish Your Worth Skool community to get access to a ton of free resou…"
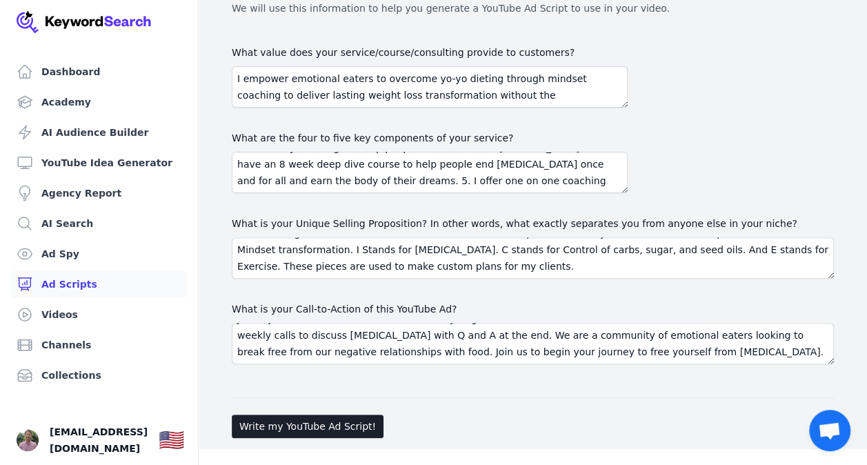
click at [281, 437] on div "Ad Offering Profile We will use this information to help you generate a YouTube…" at bounding box center [533, 207] width 624 height 474
click at [282, 428] on button "Write my YouTube Ad Script!" at bounding box center [308, 426] width 152 height 23
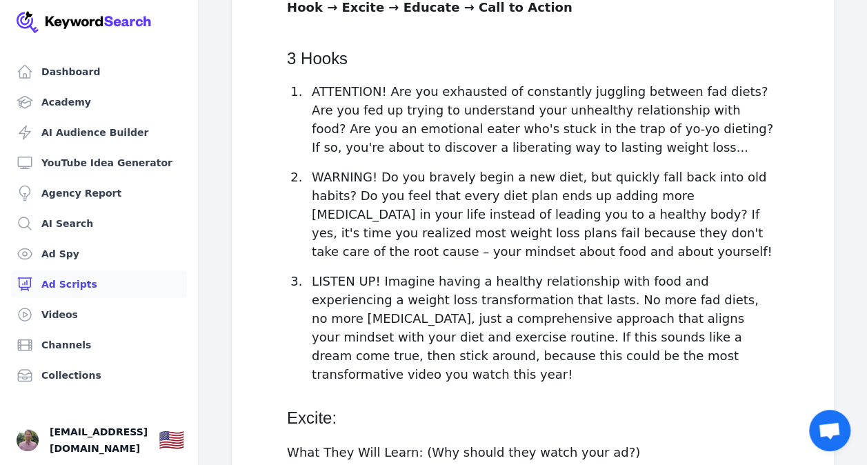
scroll to position [0, 0]
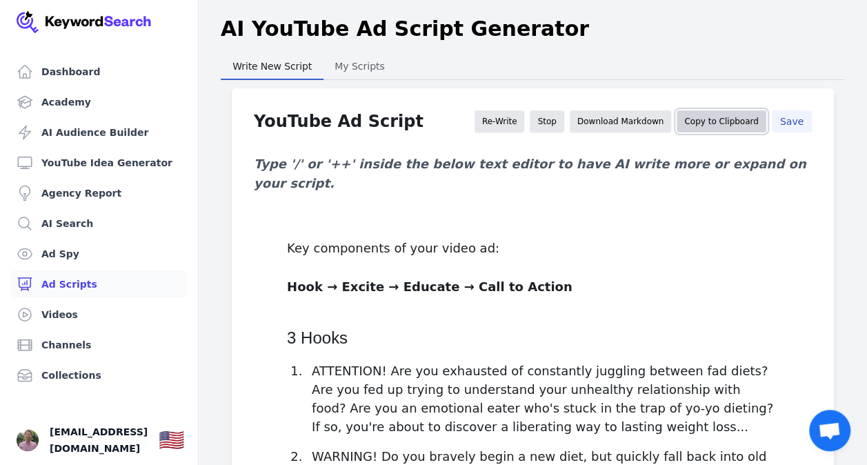
click at [716, 124] on button "Copy to Clipboard" at bounding box center [721, 121] width 89 height 22
